Goal: Information Seeking & Learning: Learn about a topic

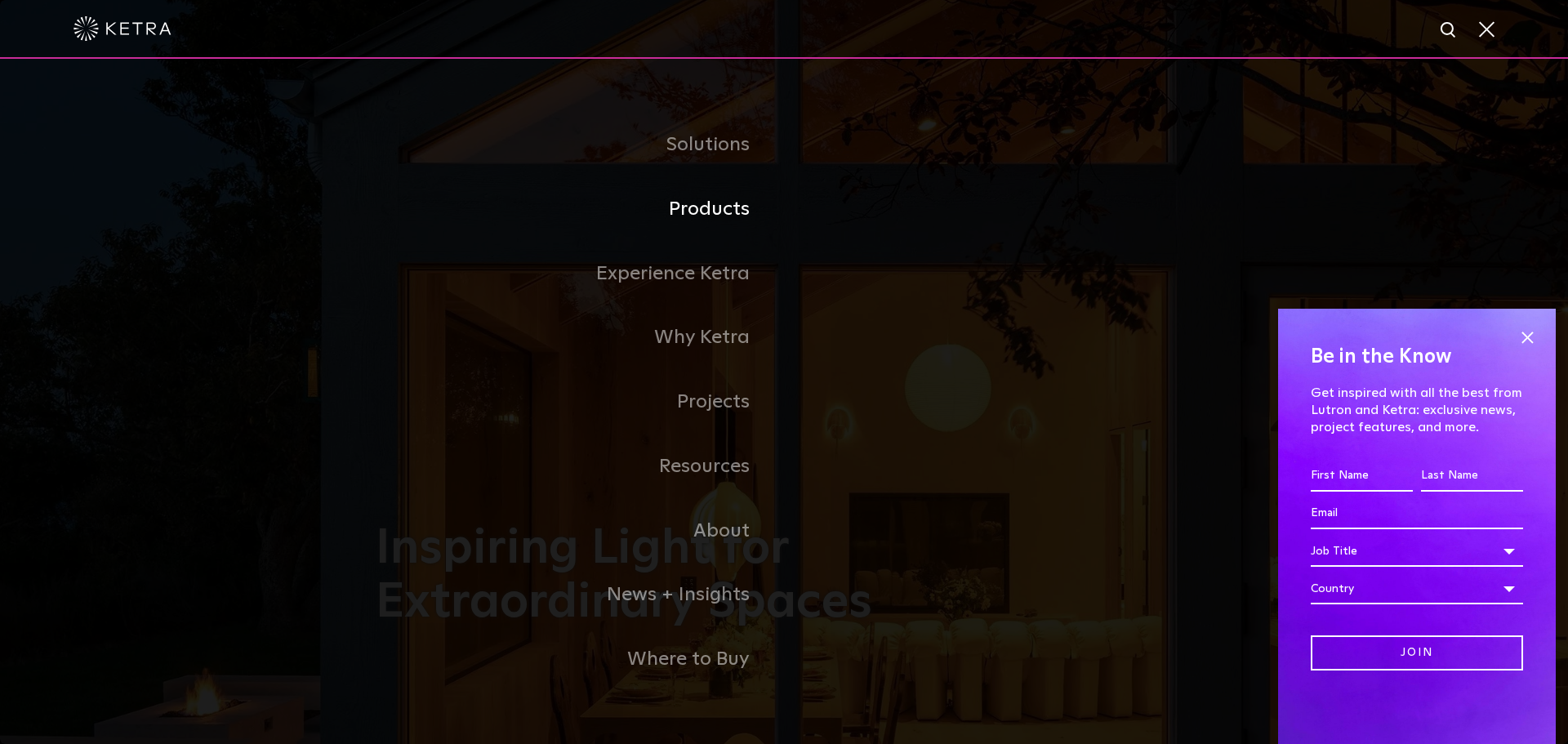
click at [719, 213] on link "Products" at bounding box center [579, 208] width 408 height 64
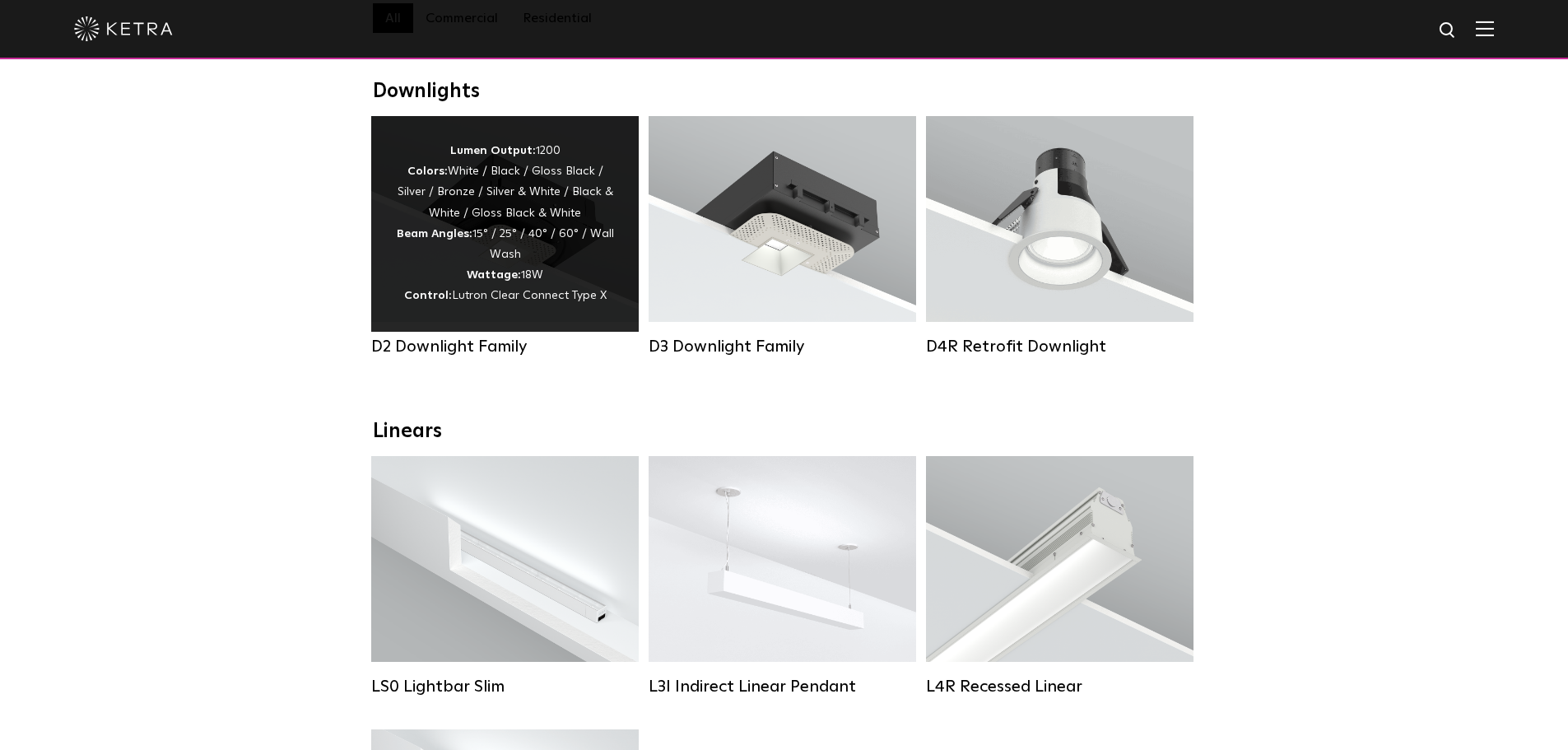
click at [456, 265] on div "Lumen Output: 1200 Colors: White / Black / Gloss Black / Silver / Bronze / Silv…" at bounding box center [505, 223] width 218 height 166
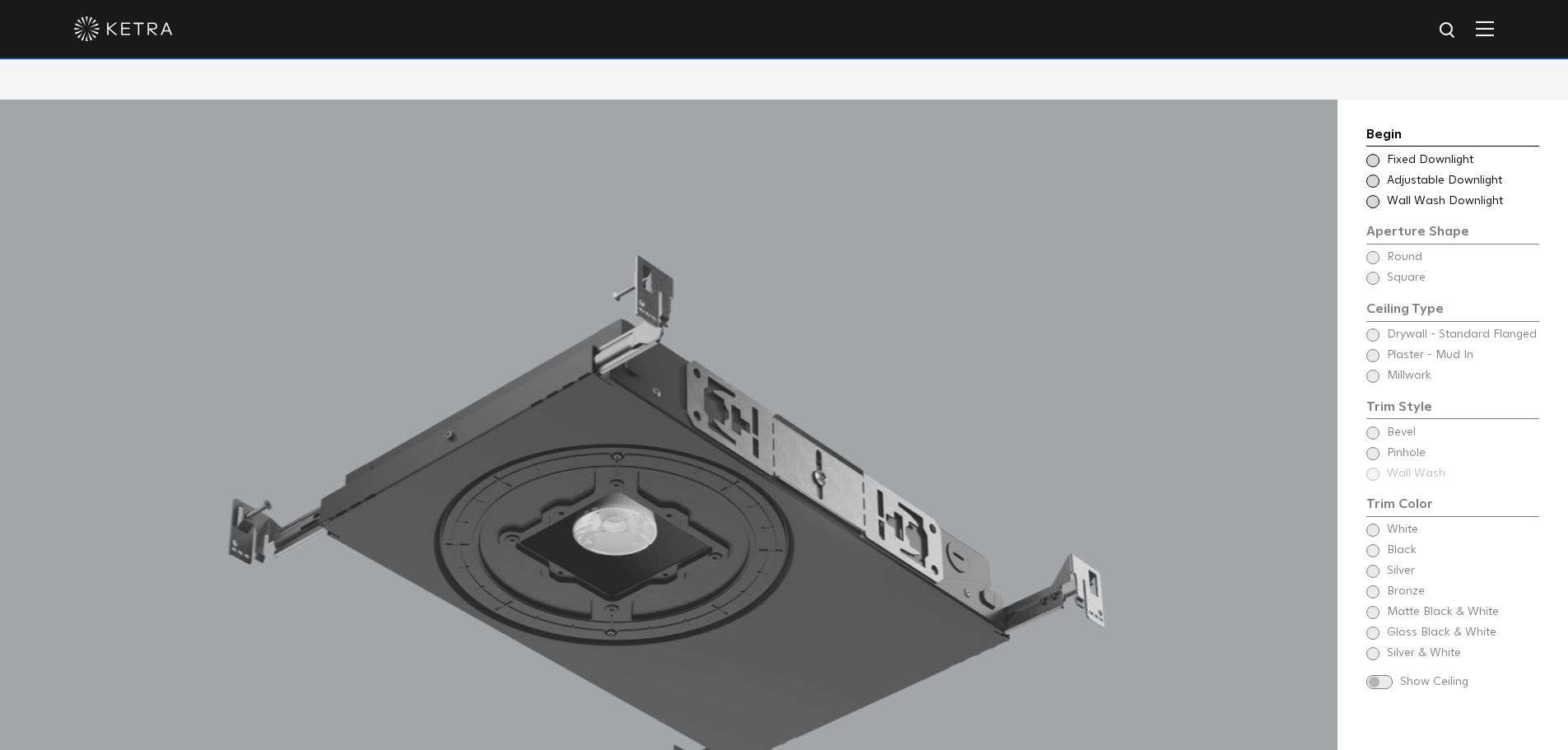
scroll to position [1482, 0]
